Goal: Task Accomplishment & Management: Complete application form

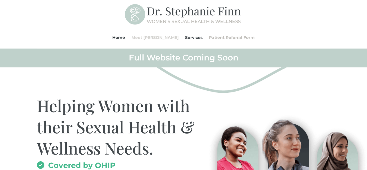
click at [159, 37] on link "Meet [PERSON_NAME]" at bounding box center [154, 37] width 47 height 22
click at [157, 37] on link "Meet [PERSON_NAME]" at bounding box center [154, 37] width 47 height 22
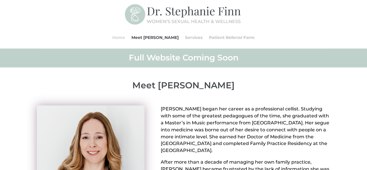
click at [125, 40] on link "Home" at bounding box center [118, 37] width 13 height 22
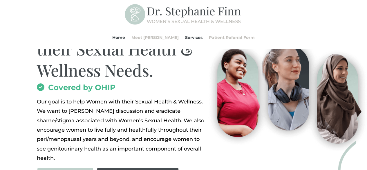
scroll to position [116, 0]
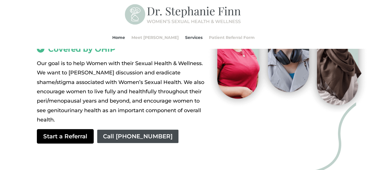
click at [63, 132] on link "Start a Referral" at bounding box center [65, 136] width 57 height 14
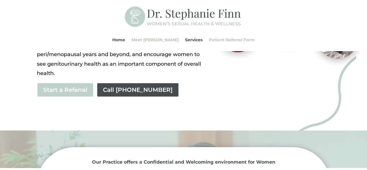
scroll to position [116, 0]
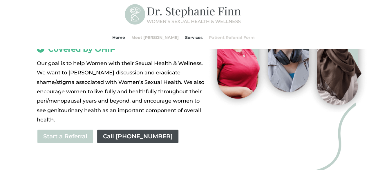
click at [218, 39] on link "Patient Referral Form" at bounding box center [232, 37] width 46 height 22
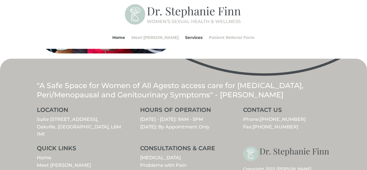
scroll to position [678, 0]
